Goal: Share content

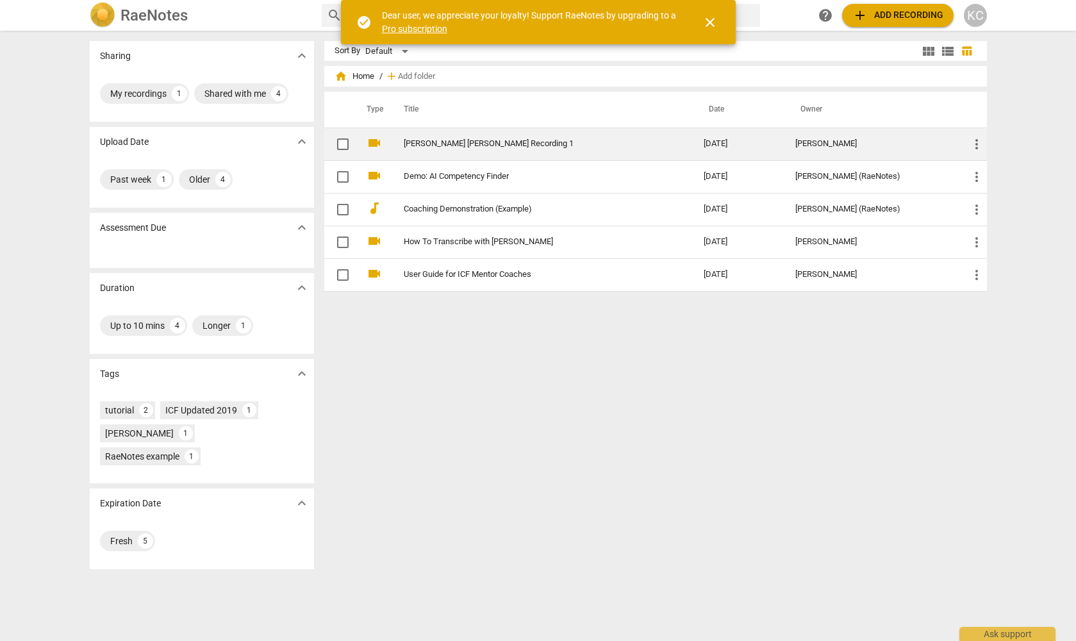
click at [463, 142] on link "[PERSON_NAME] [PERSON_NAME] Recording 1" at bounding box center [531, 144] width 254 height 10
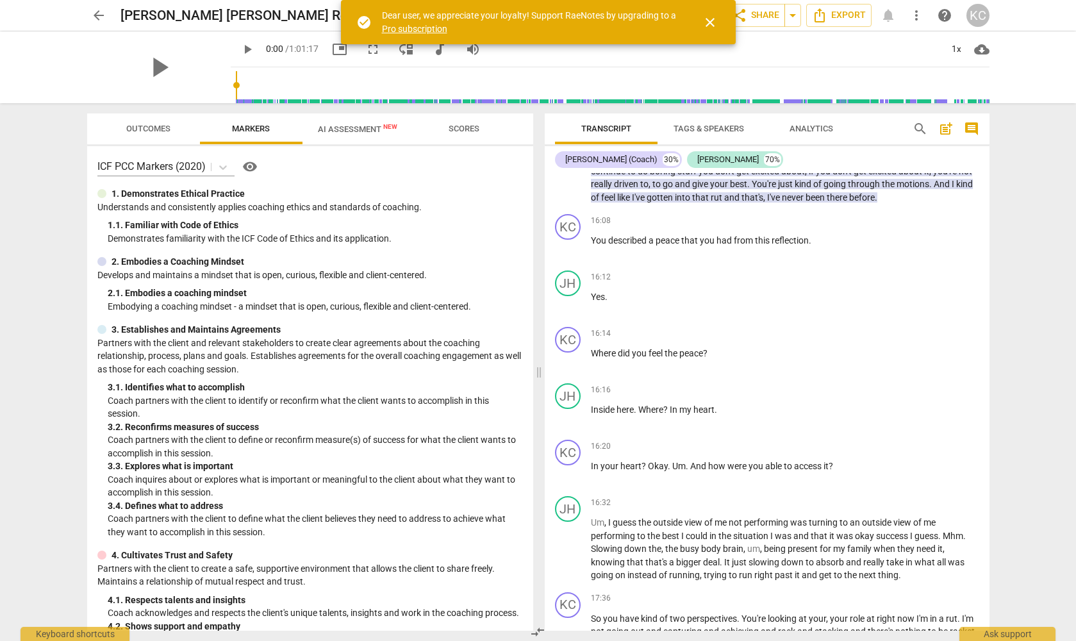
scroll to position [4174, 0]
click at [150, 124] on span "Outcomes" at bounding box center [148, 129] width 44 height 10
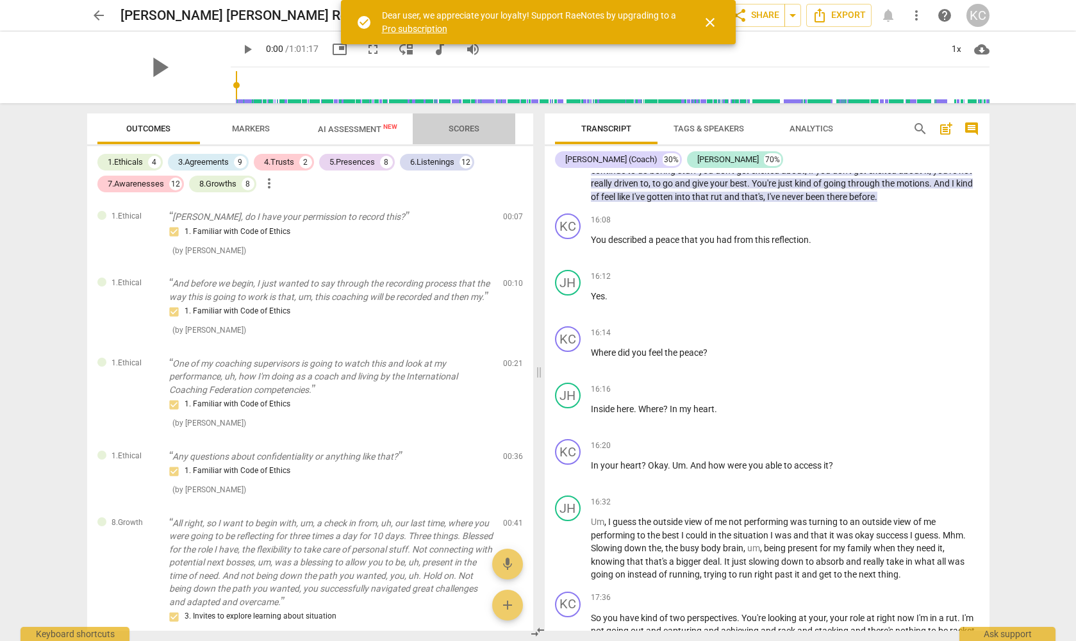
click at [475, 129] on span "Scores" at bounding box center [464, 129] width 31 height 10
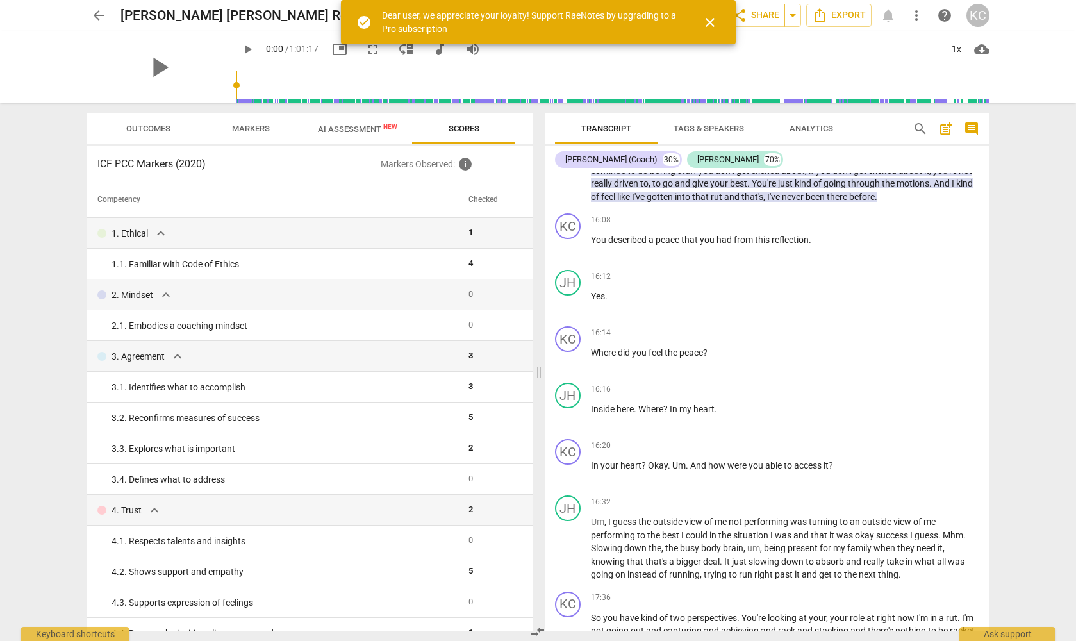
scroll to position [0, 0]
click at [266, 124] on span "Markers" at bounding box center [251, 129] width 38 height 10
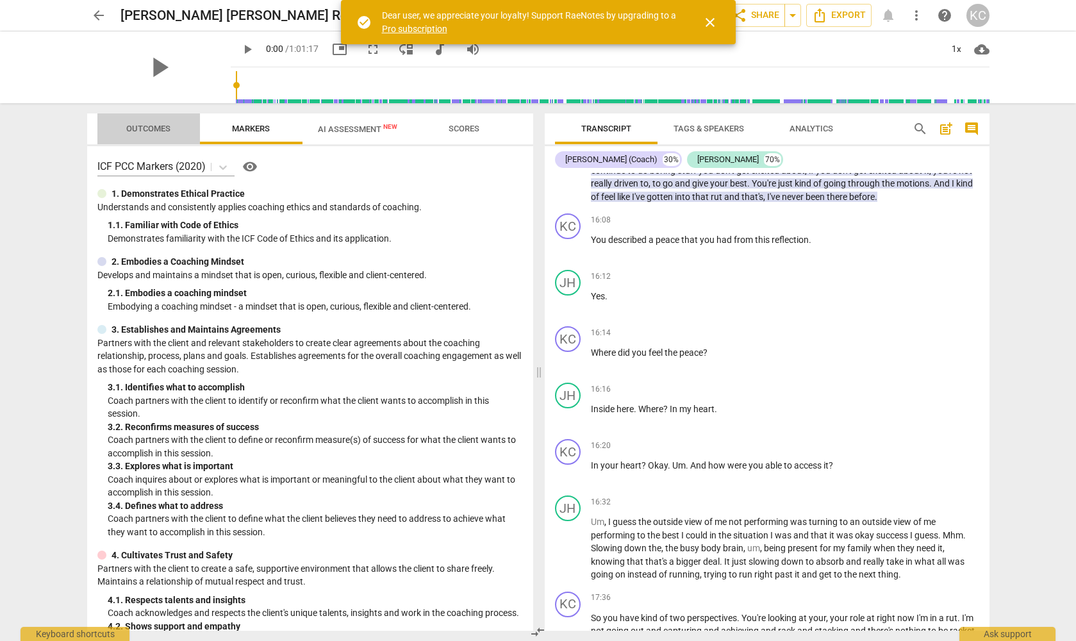
click at [142, 126] on span "Outcomes" at bounding box center [148, 129] width 44 height 10
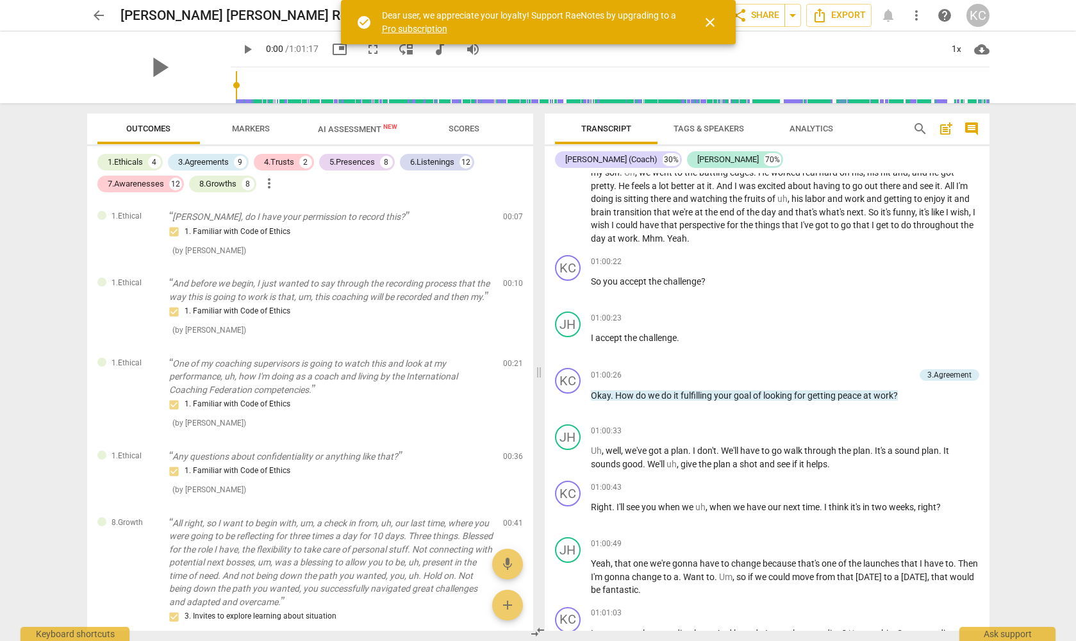
scroll to position [15028, 0]
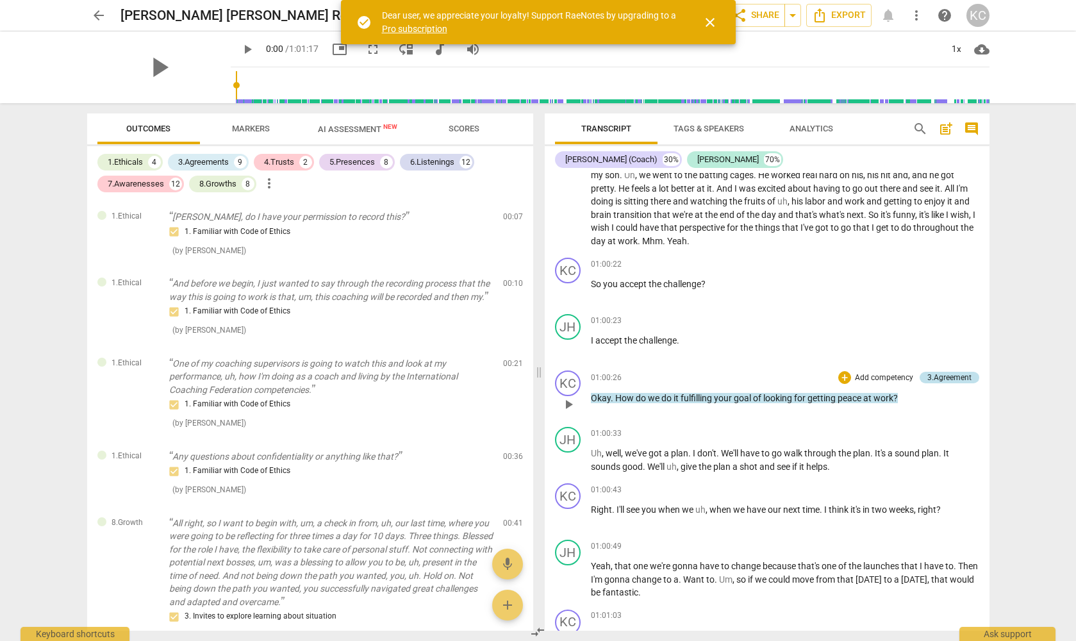
click at [941, 372] on div "3.Agreement" at bounding box center [949, 378] width 44 height 12
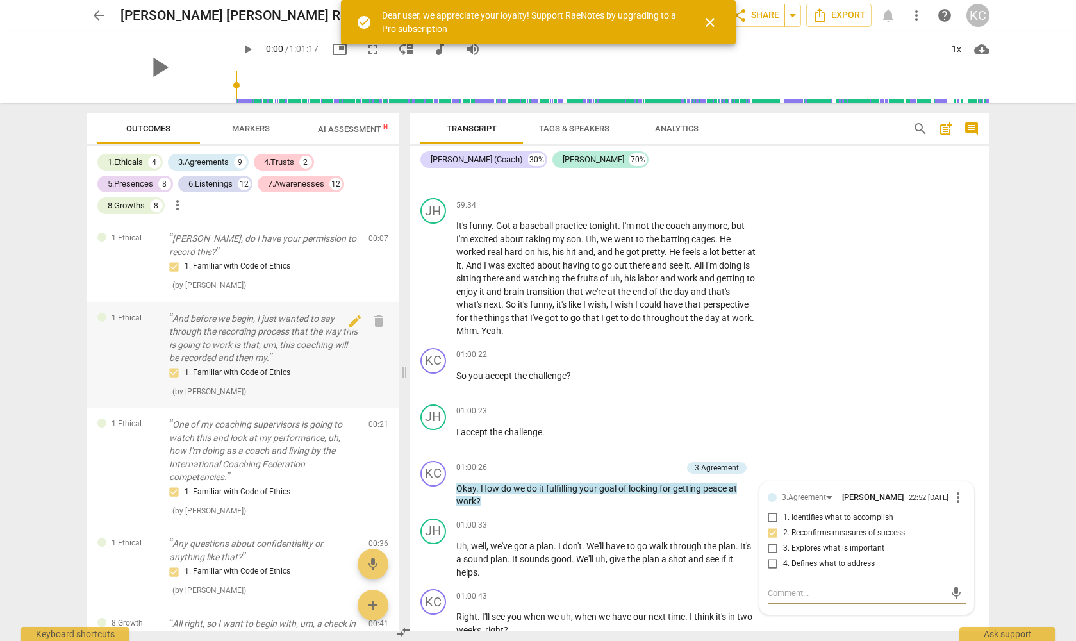
scroll to position [0, 0]
click at [712, 20] on span "close" at bounding box center [709, 22] width 15 height 15
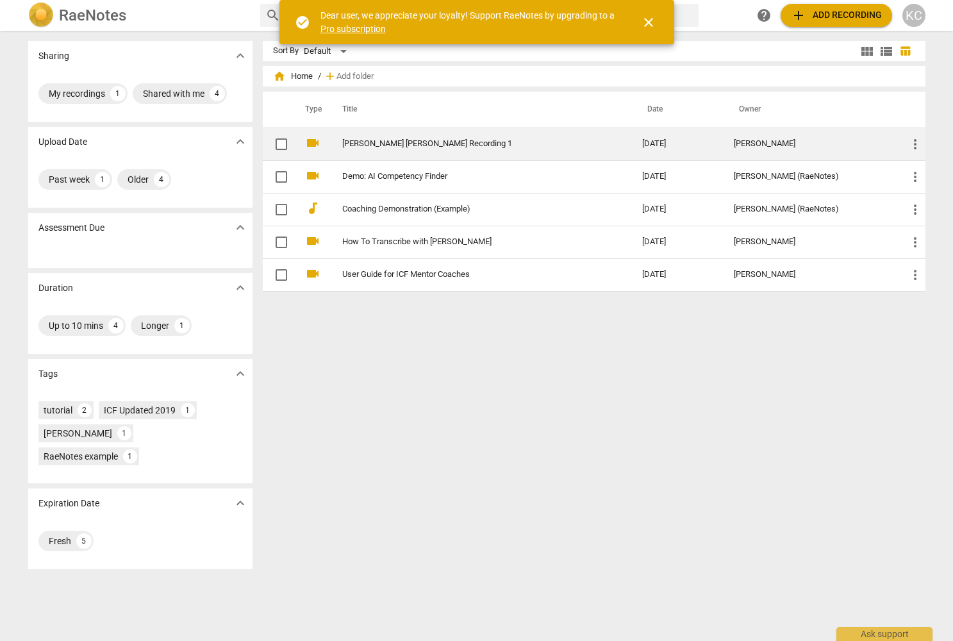
click at [467, 142] on link "[PERSON_NAME] [PERSON_NAME] Recording 1" at bounding box center [469, 144] width 254 height 10
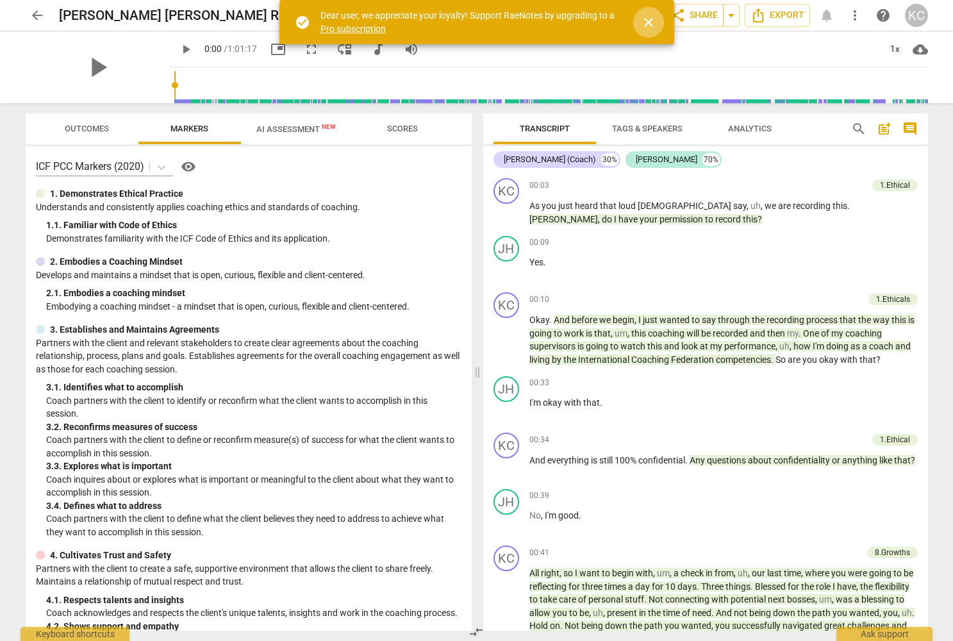
click at [650, 24] on span "close" at bounding box center [648, 22] width 15 height 15
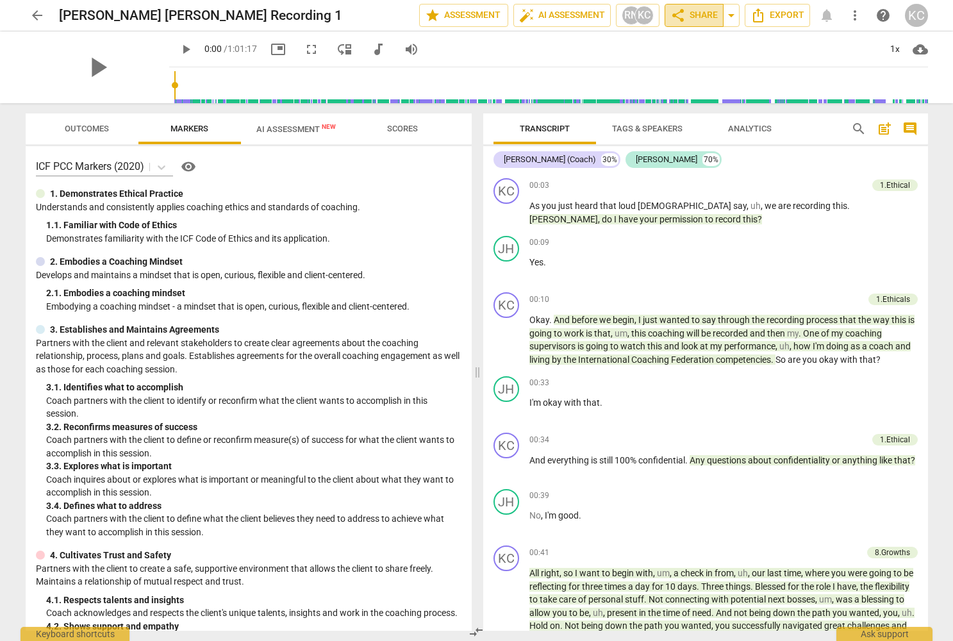
click at [702, 15] on span "share Share" at bounding box center [693, 15] width 47 height 15
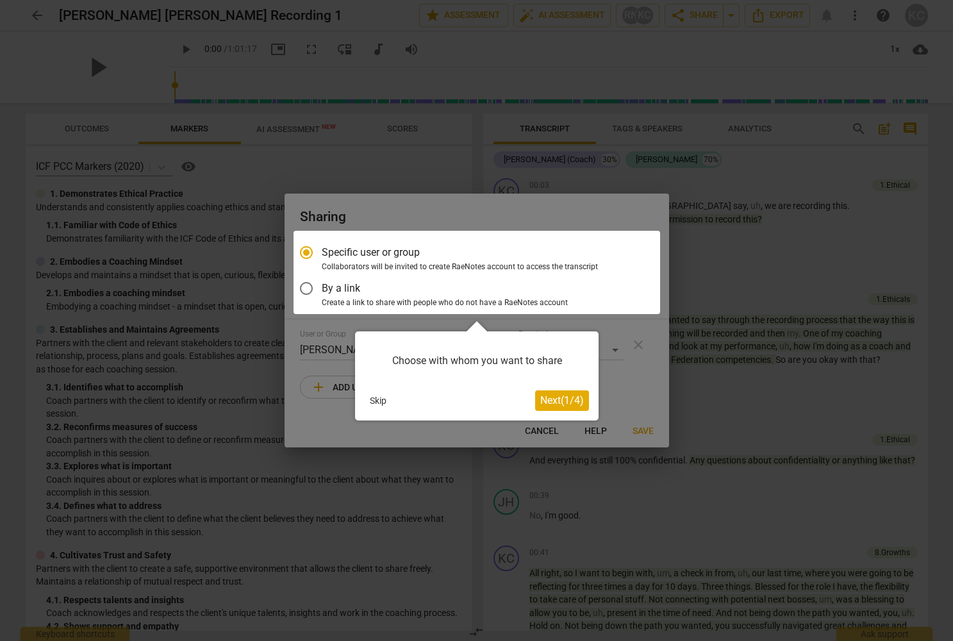
click at [551, 397] on span "Next ( 1 / 4 )" at bounding box center [562, 400] width 44 height 12
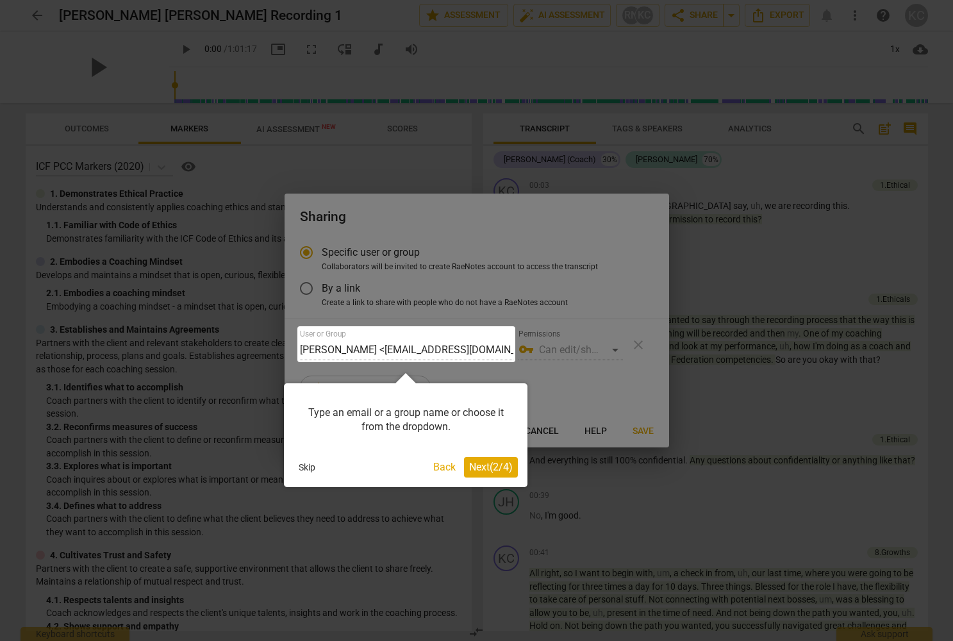
click at [476, 470] on span "Next ( 2 / 4 )" at bounding box center [491, 467] width 44 height 12
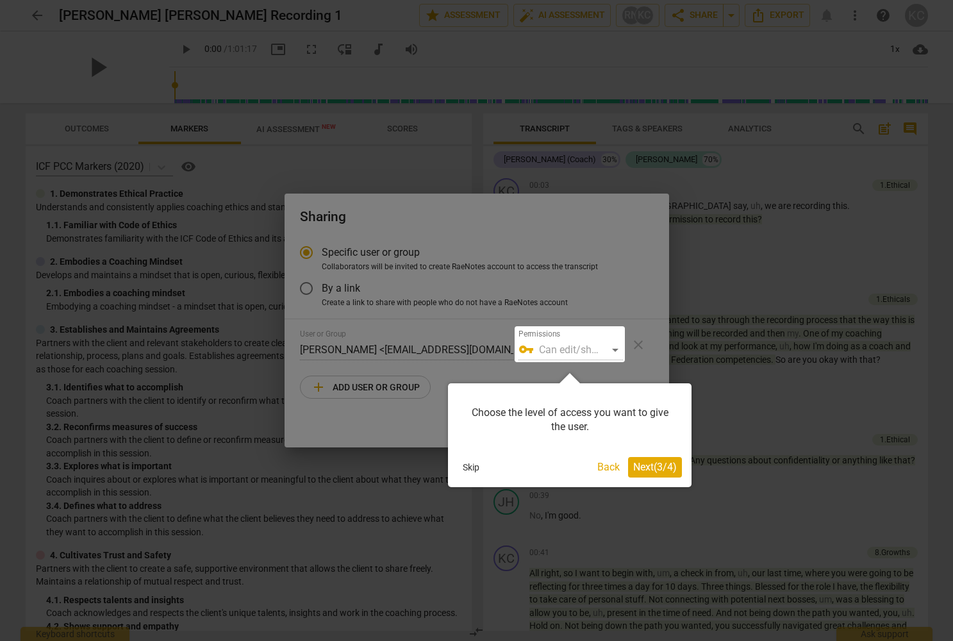
click at [654, 466] on span "Next ( 3 / 4 )" at bounding box center [655, 467] width 44 height 12
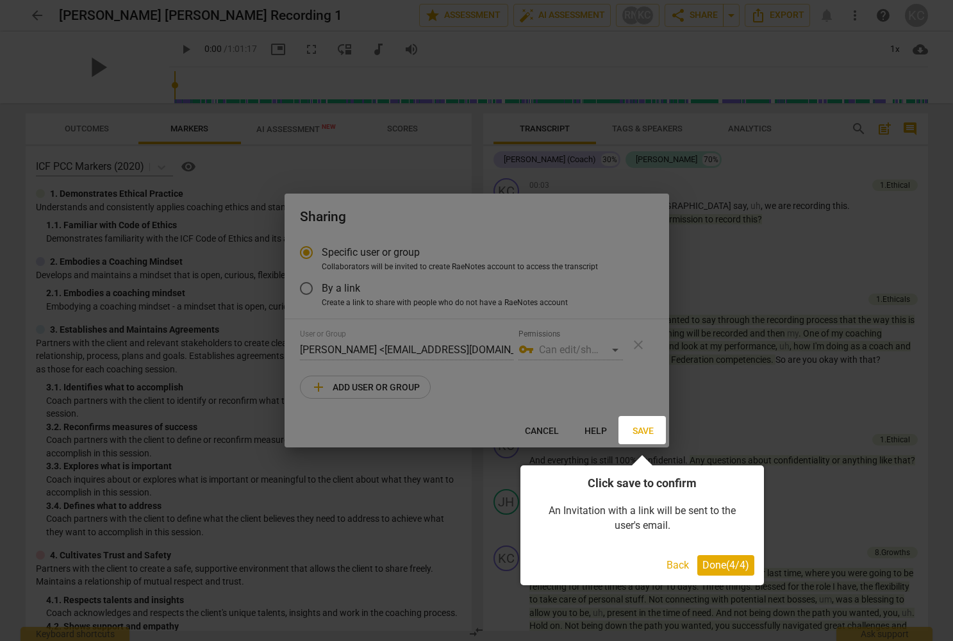
click at [717, 566] on span "Done ( 4 / 4 )" at bounding box center [725, 565] width 47 height 12
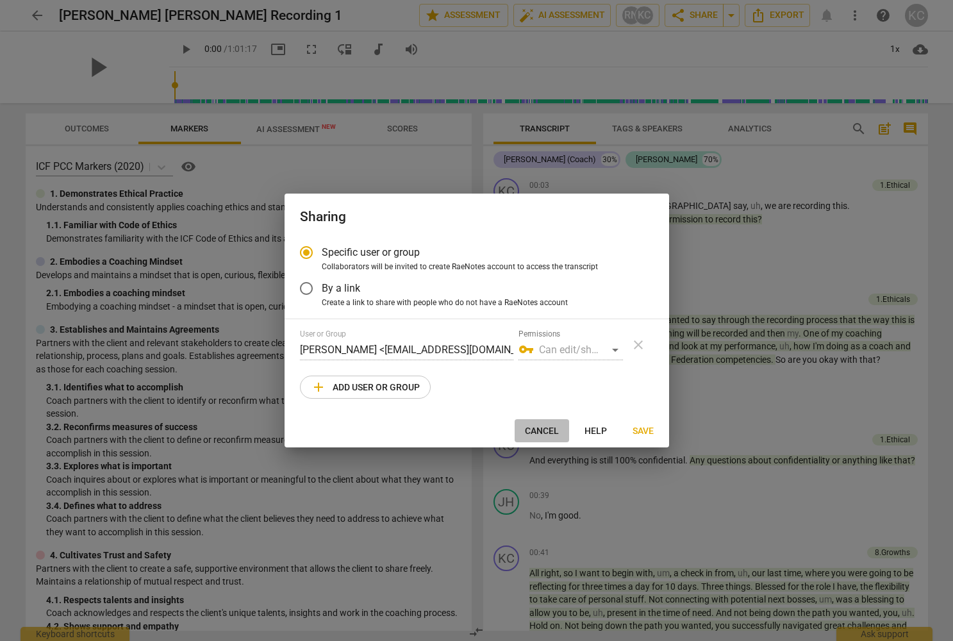
click at [536, 430] on span "Cancel" at bounding box center [542, 431] width 34 height 13
radio input "false"
